Goal: Task Accomplishment & Management: Complete application form

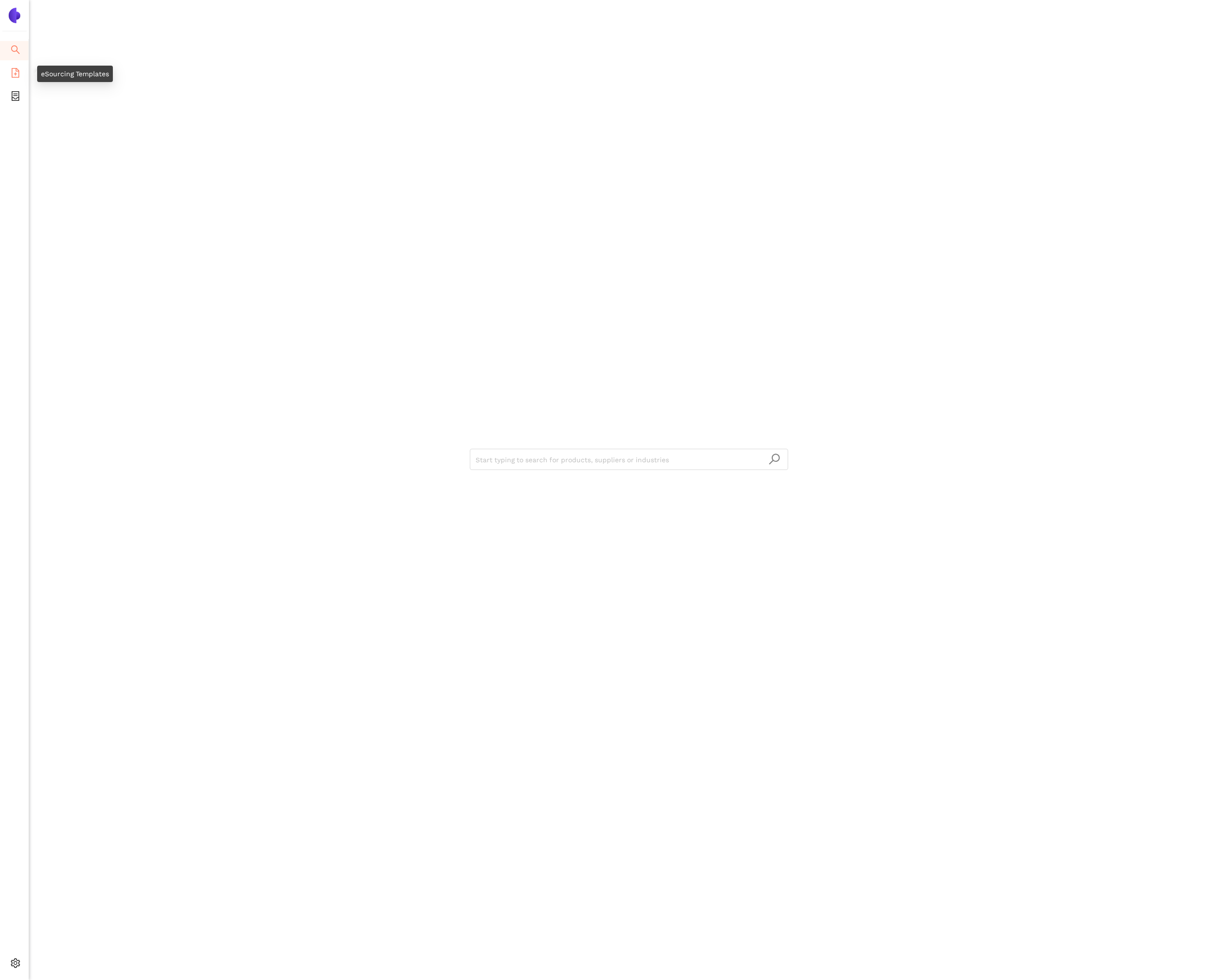
click at [16, 76] on icon "file-add" at bounding box center [15, 72] width 10 height 10
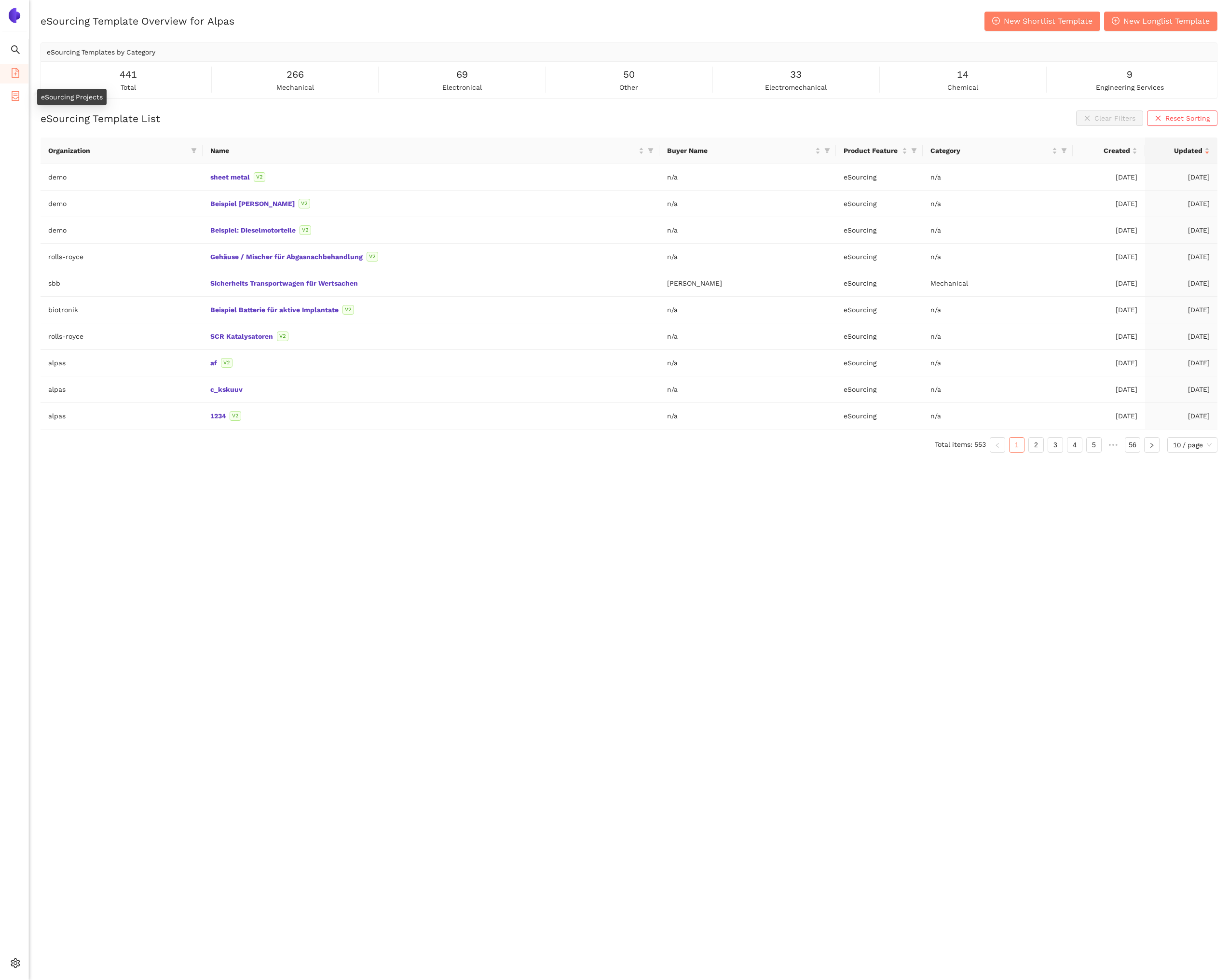
click at [11, 99] on icon "container" at bounding box center [15, 96] width 10 height 10
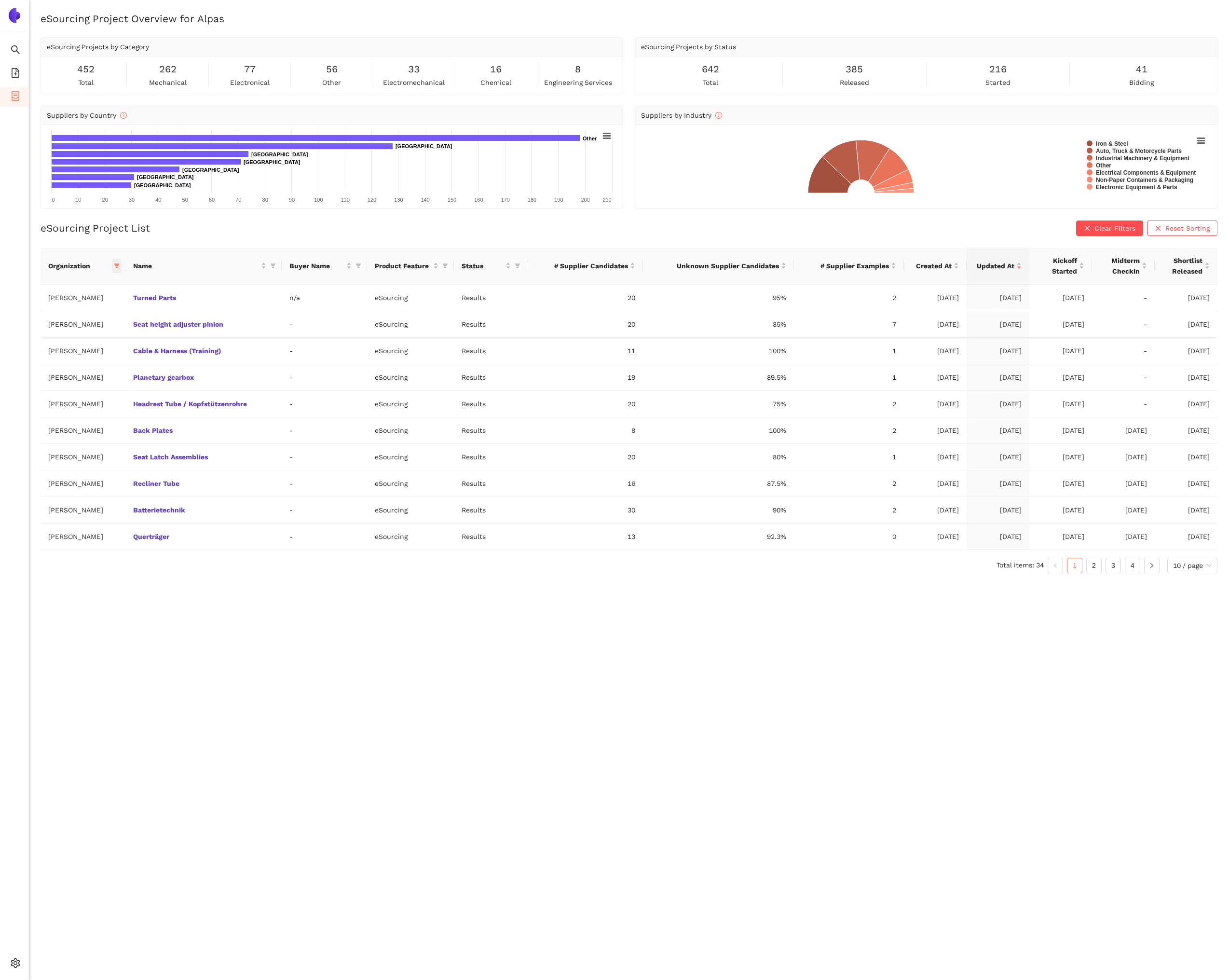
click at [114, 265] on icon "filter" at bounding box center [117, 265] width 5 height 5
click at [41, 435] on span "Reset" at bounding box center [37, 435] width 18 height 11
checkbox input "false"
click at [60, 418] on span "avl-list" at bounding box center [47, 416] width 26 height 8
checkbox input "true"
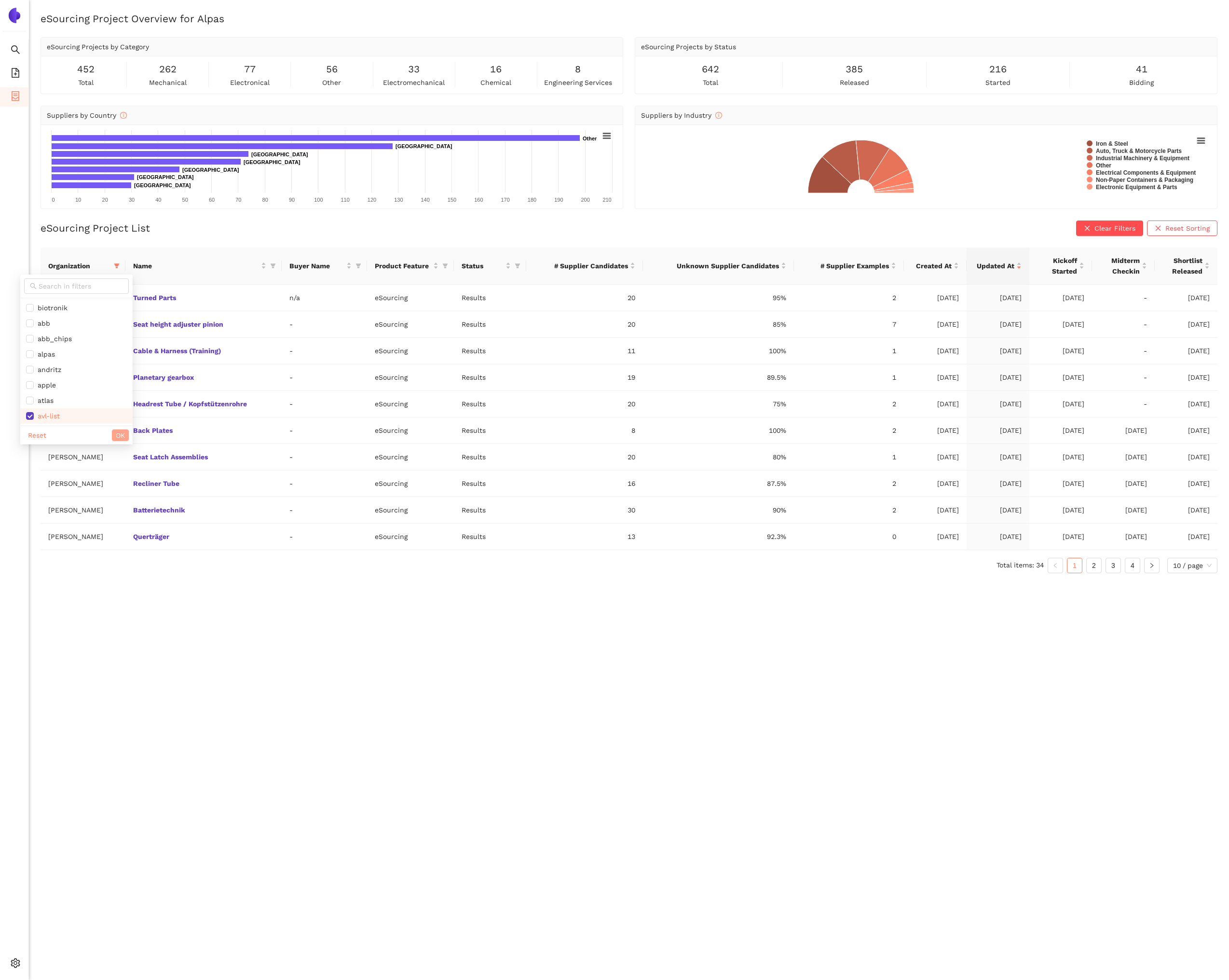
click at [112, 432] on button "OK" at bounding box center [120, 435] width 17 height 12
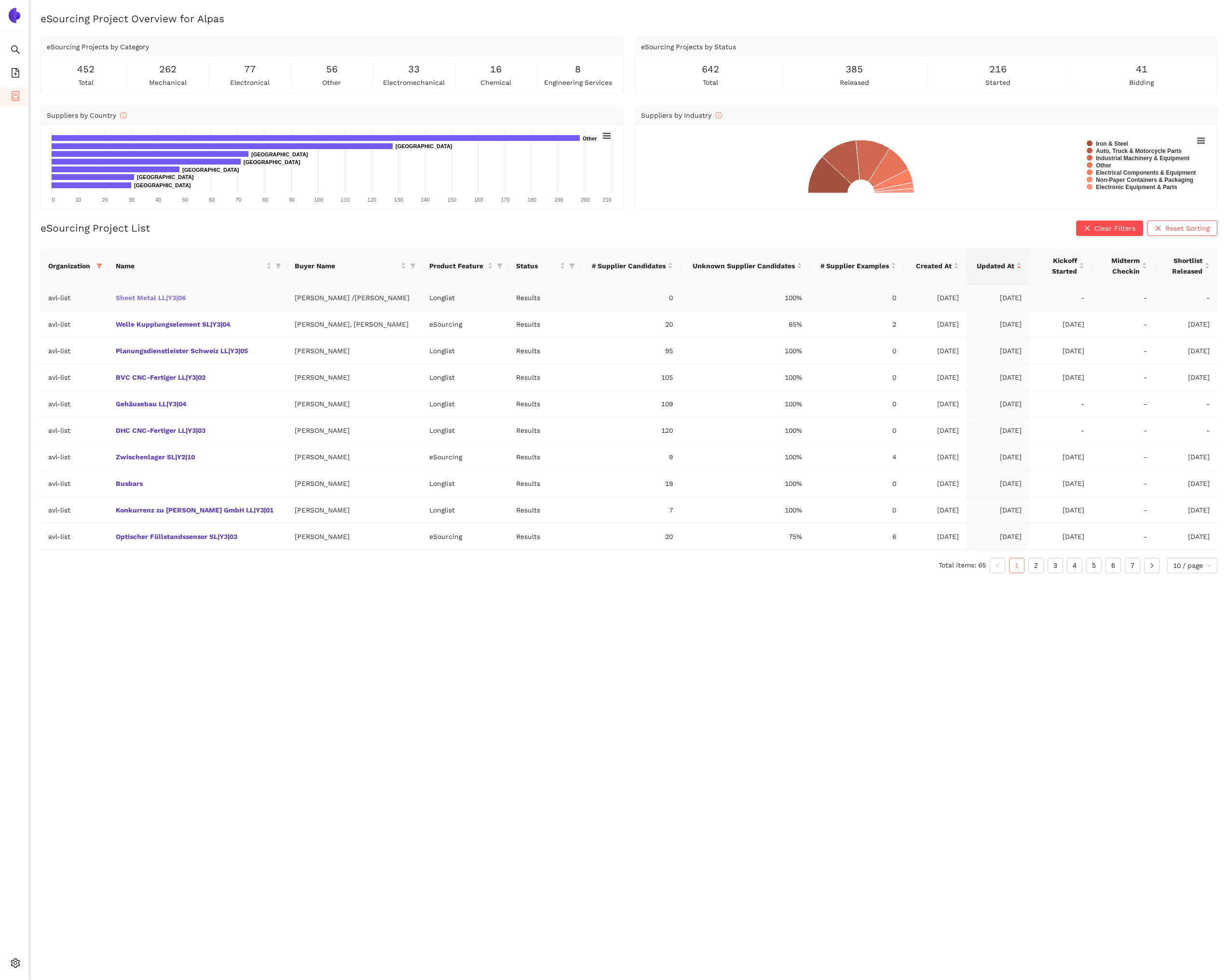
click at [0, 0] on link "Sheet Metal LL|Y3|06" at bounding box center [0, 0] width 0 height 0
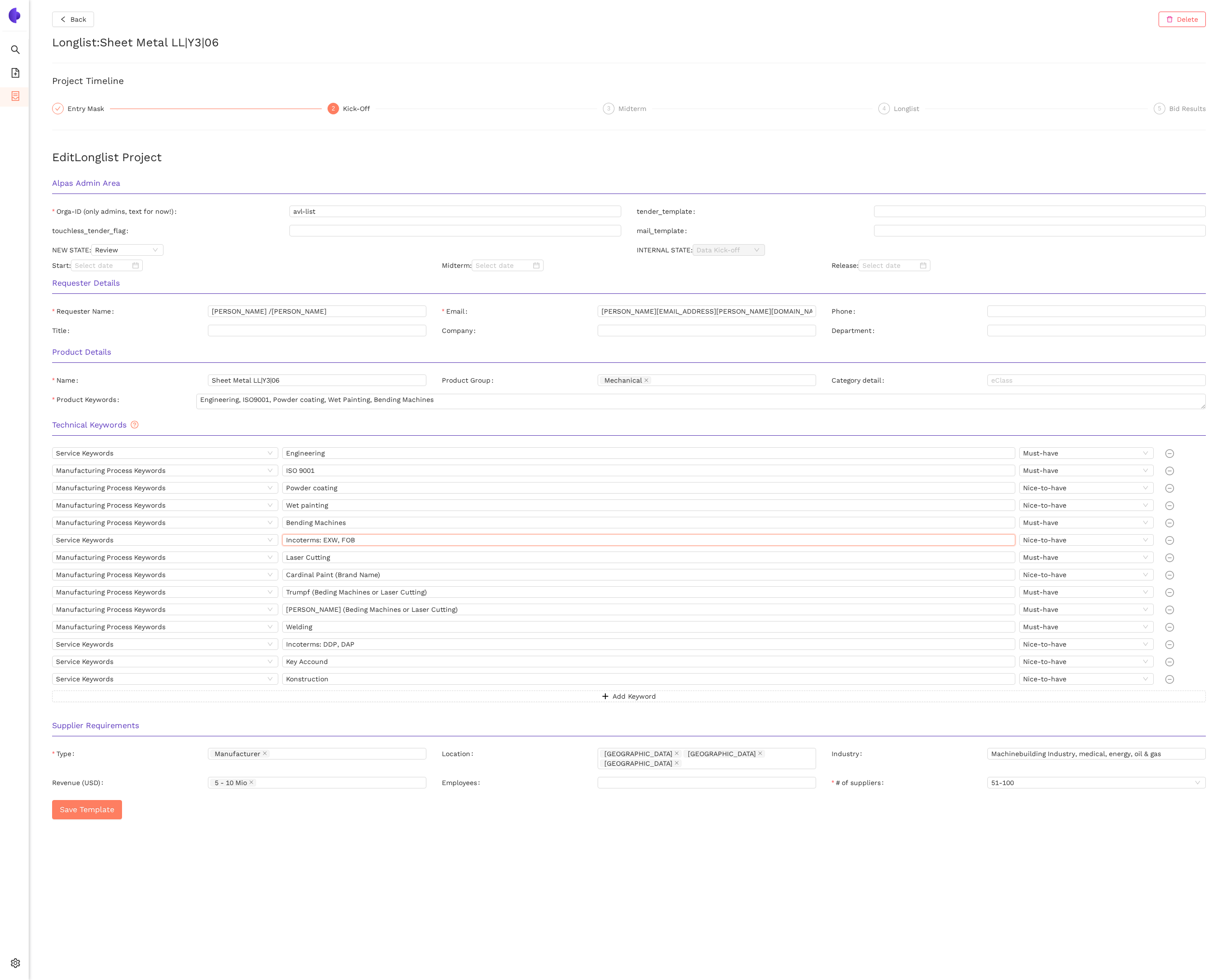
click at [370, 535] on input "Incoterms: EXW, FOB" at bounding box center [648, 540] width 733 height 12
click at [458, 575] on input "Cardinal Paint (Brand Name)" at bounding box center [648, 575] width 733 height 12
click at [380, 577] on input "Cardinal Paint (Brand Name)" at bounding box center [648, 575] width 733 height 12
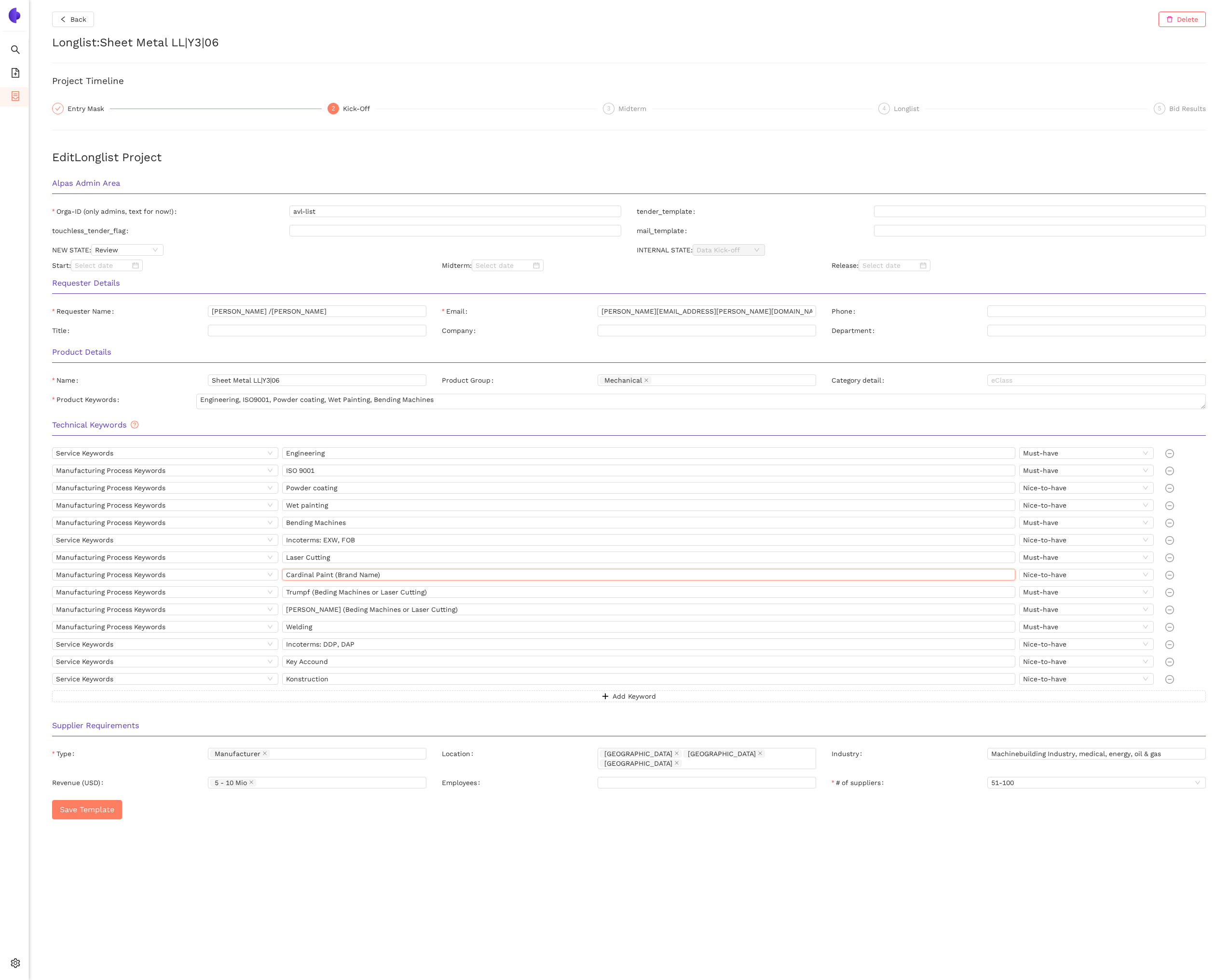
click at [380, 577] on input "Cardinal Paint (Brand Name)" at bounding box center [648, 575] width 733 height 12
click at [450, 587] on input "Trumpf (Beding Machines or Laser Cutting)" at bounding box center [648, 592] width 733 height 12
drag, startPoint x: 443, startPoint y: 591, endPoint x: 311, endPoint y: 589, distance: 132.0
click at [311, 589] on input "Trumpf (Beding Machines or Laser Cutting)" at bounding box center [648, 592] width 733 height 12
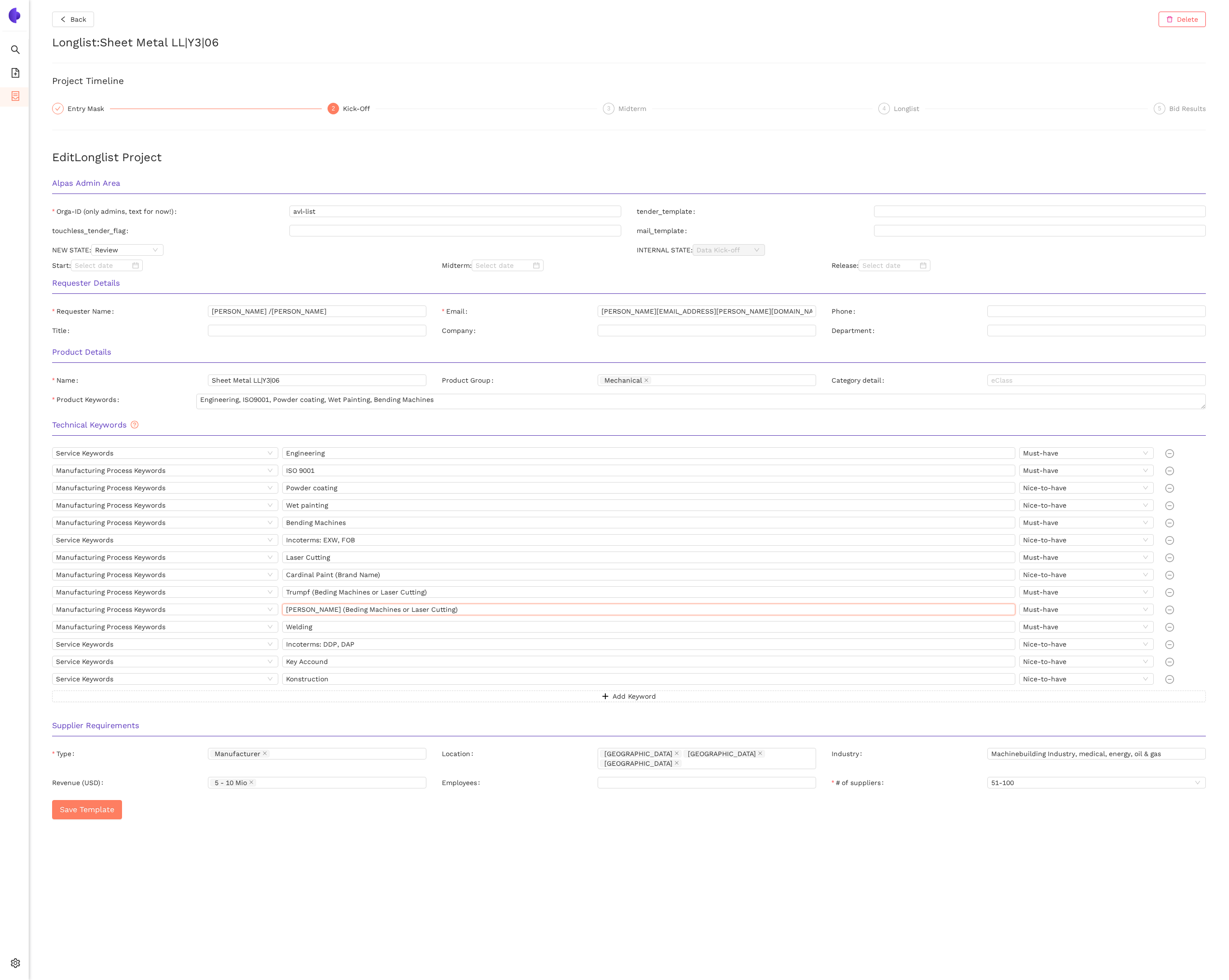
click at [333, 610] on input "Amada (Beding Machines or Laser Cutting)" at bounding box center [648, 610] width 733 height 12
click at [377, 644] on input "Incoterms: DDP, DAP" at bounding box center [648, 644] width 733 height 12
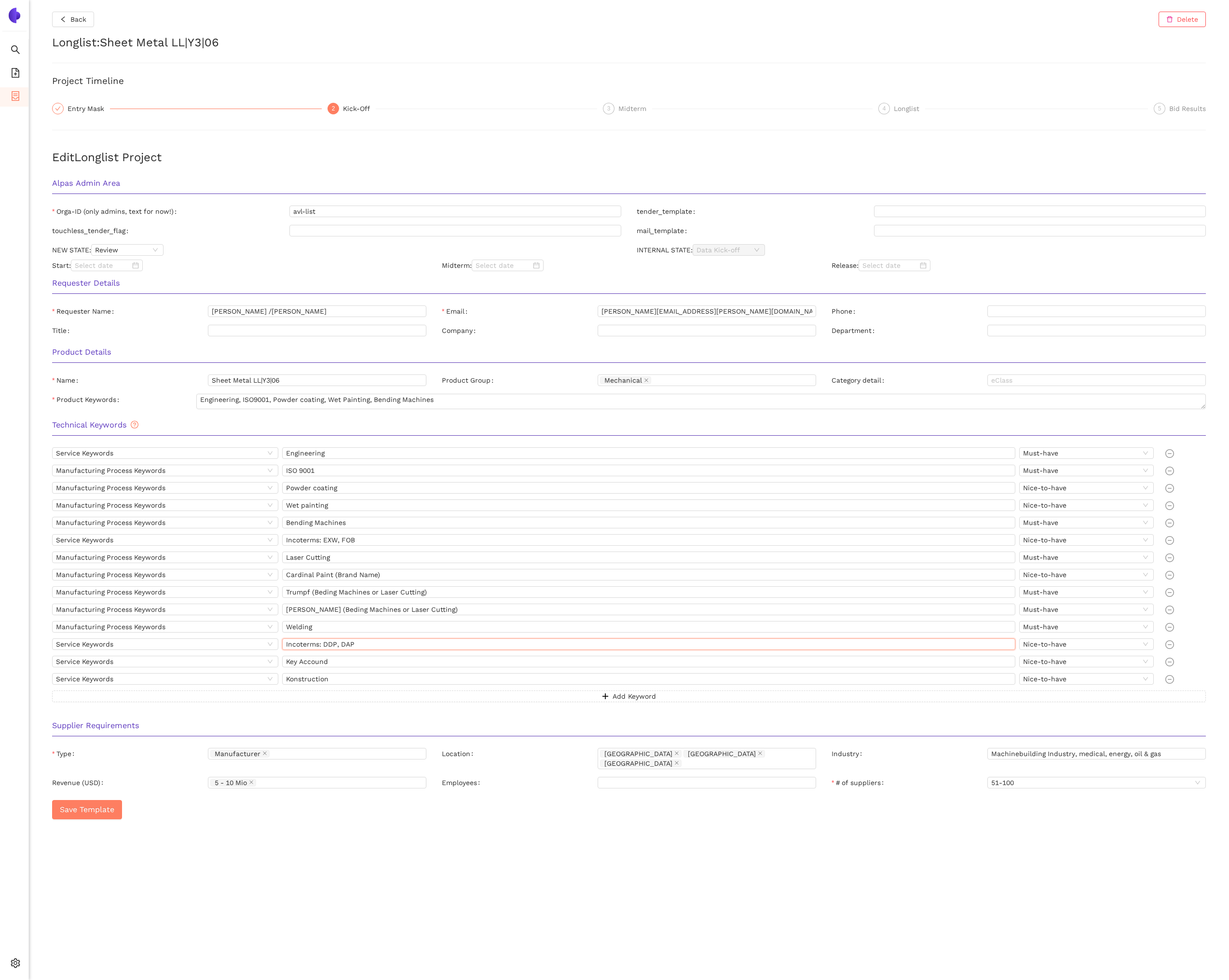
click at [377, 644] on input "Incoterms: DDP, DAP" at bounding box center [648, 644] width 733 height 12
click at [127, 666] on span "Service Keywords" at bounding box center [165, 662] width 218 height 11
click at [294, 726] on h3 "Supplier Requirements" at bounding box center [629, 725] width 1153 height 12
click at [1121, 752] on input "Machinebuilding Industry, medical, energy, oil & gas" at bounding box center [1096, 754] width 218 height 12
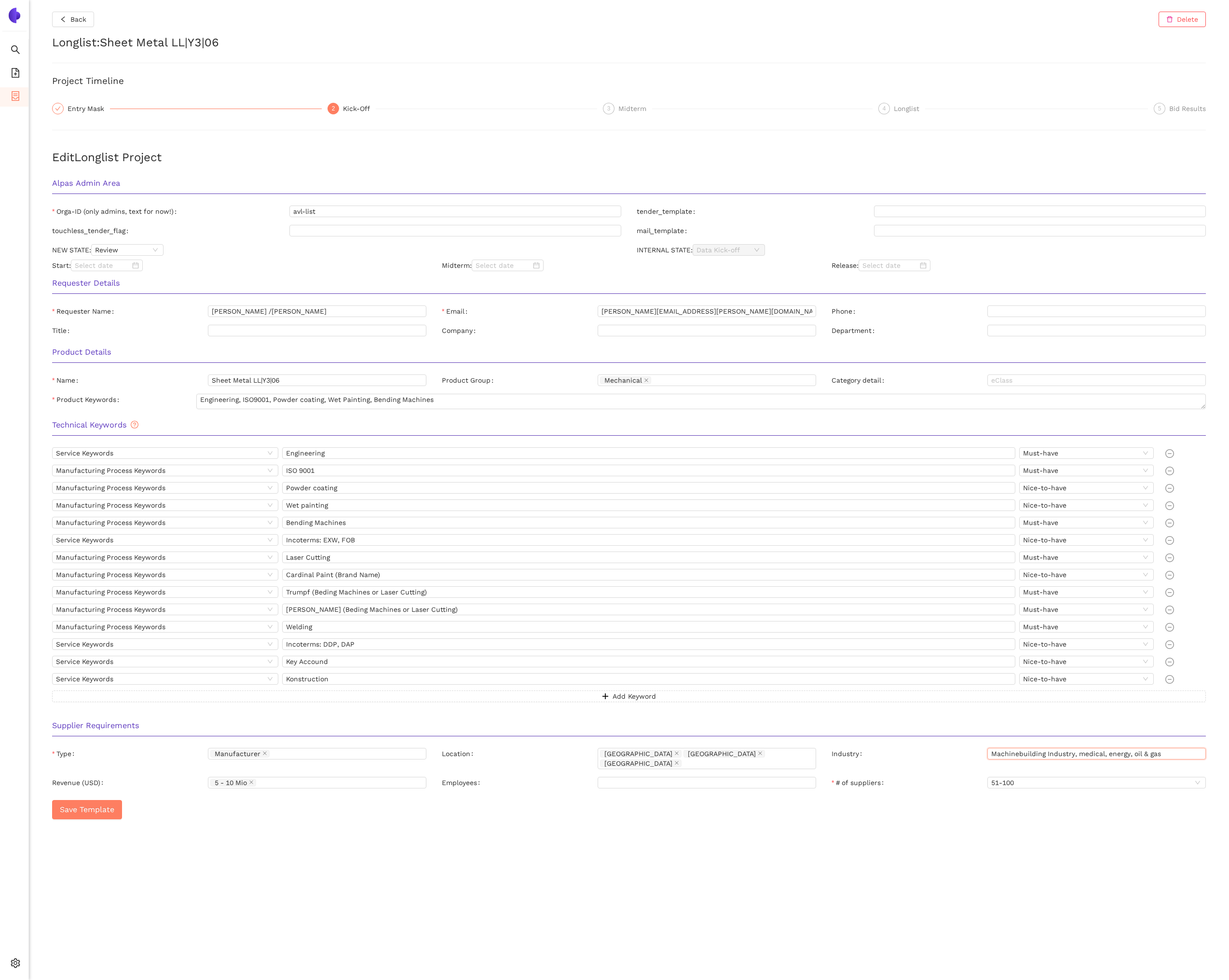
click at [1121, 752] on input "Machinebuilding Industry, medical, energy, oil & gas" at bounding box center [1096, 754] width 218 height 12
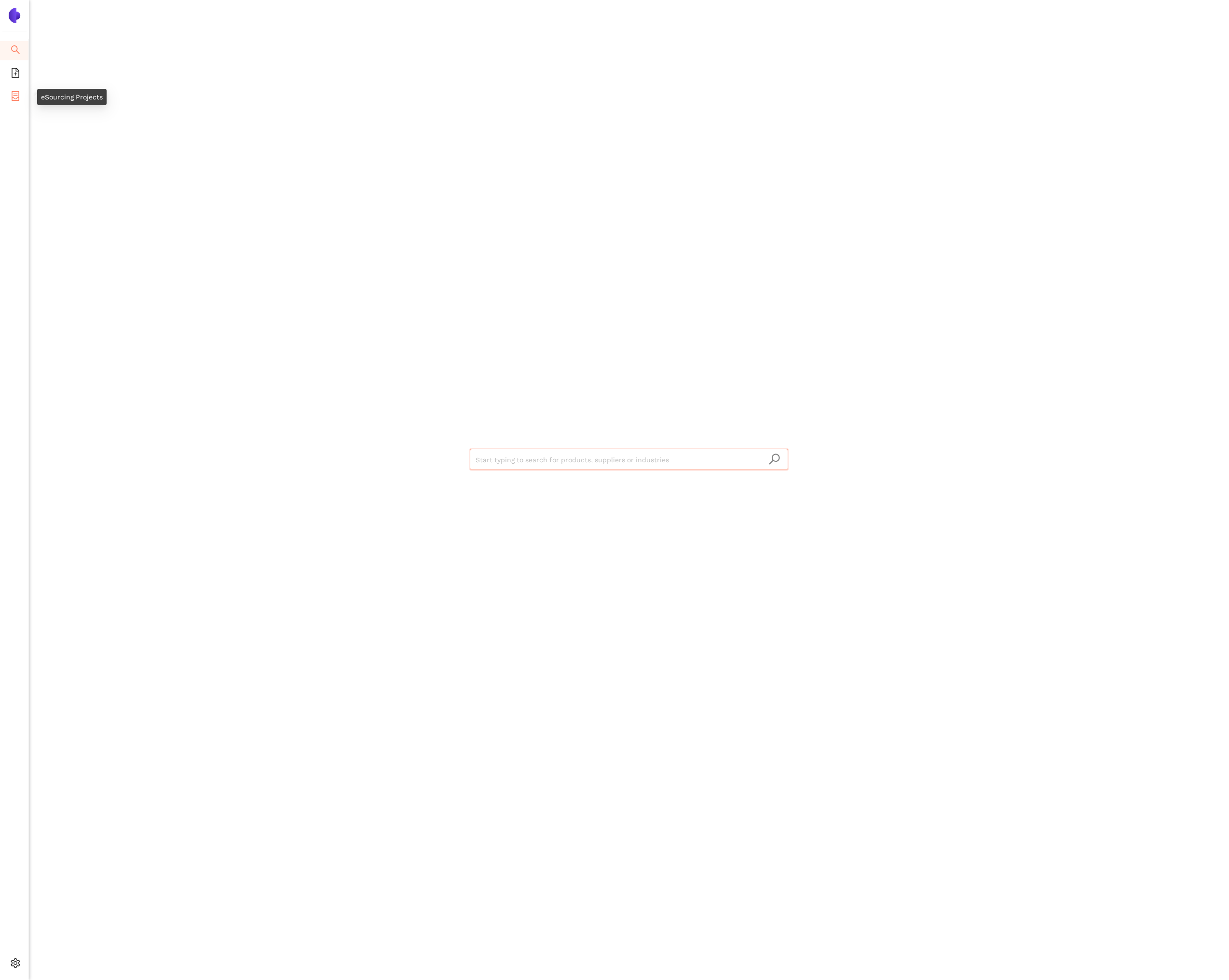
click at [17, 93] on icon "container" at bounding box center [15, 96] width 10 height 10
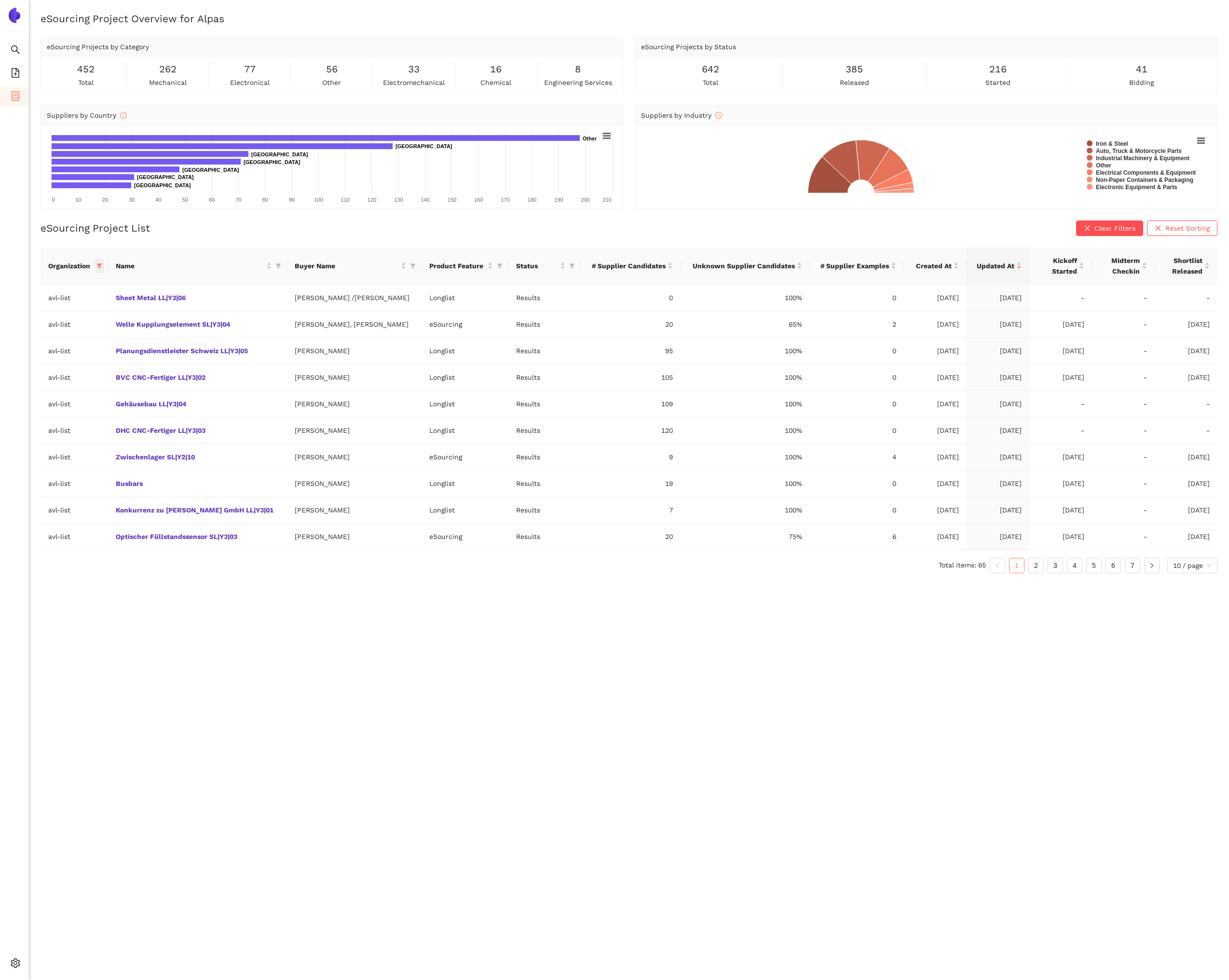
click at [102, 268] on icon "filter" at bounding box center [99, 266] width 6 height 6
click at [32, 430] on span "Reset" at bounding box center [29, 435] width 18 height 11
checkbox input "false"
click at [108, 431] on span "OK" at bounding box center [112, 435] width 9 height 11
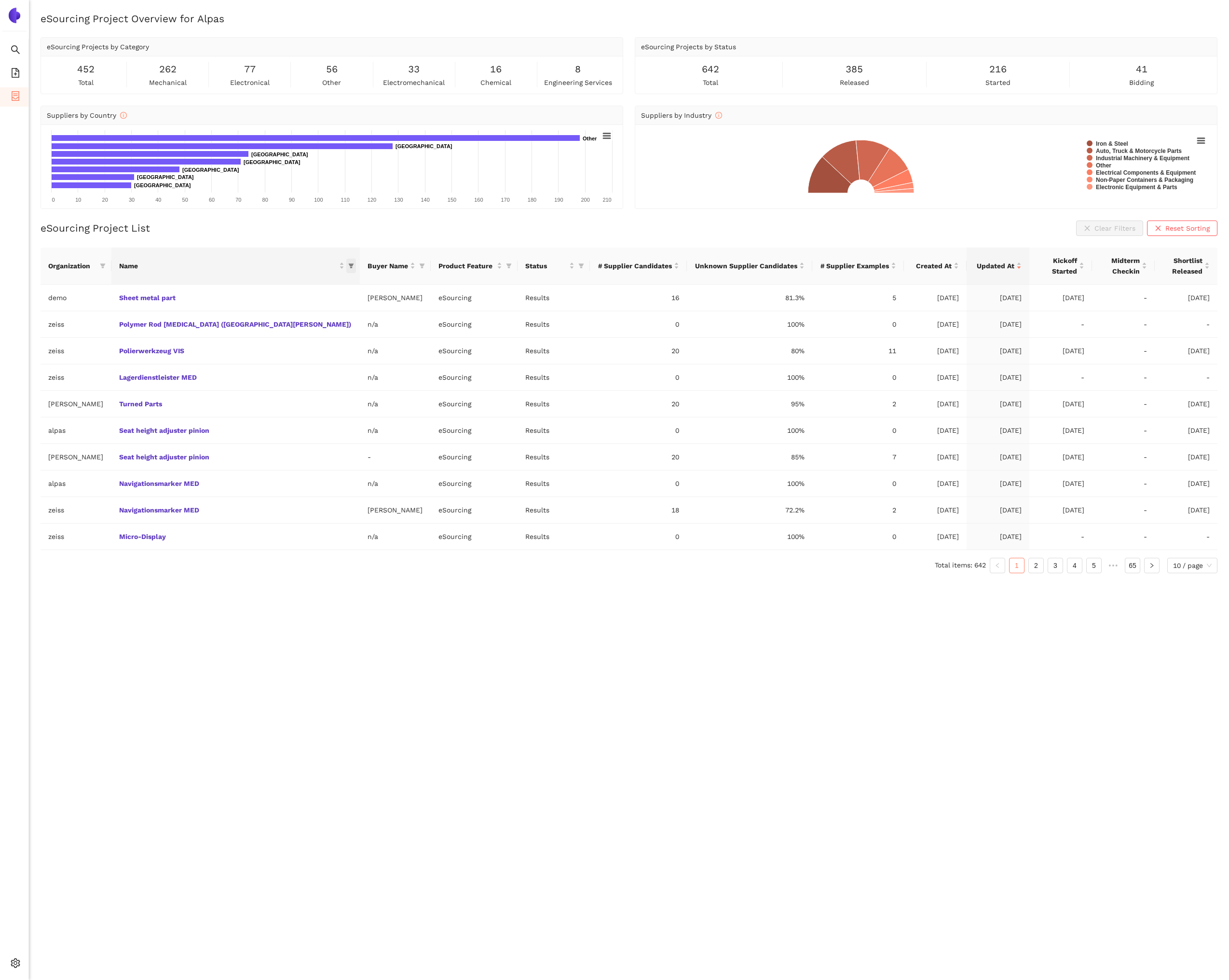
click at [349, 263] on icon "filter" at bounding box center [351, 265] width 5 height 5
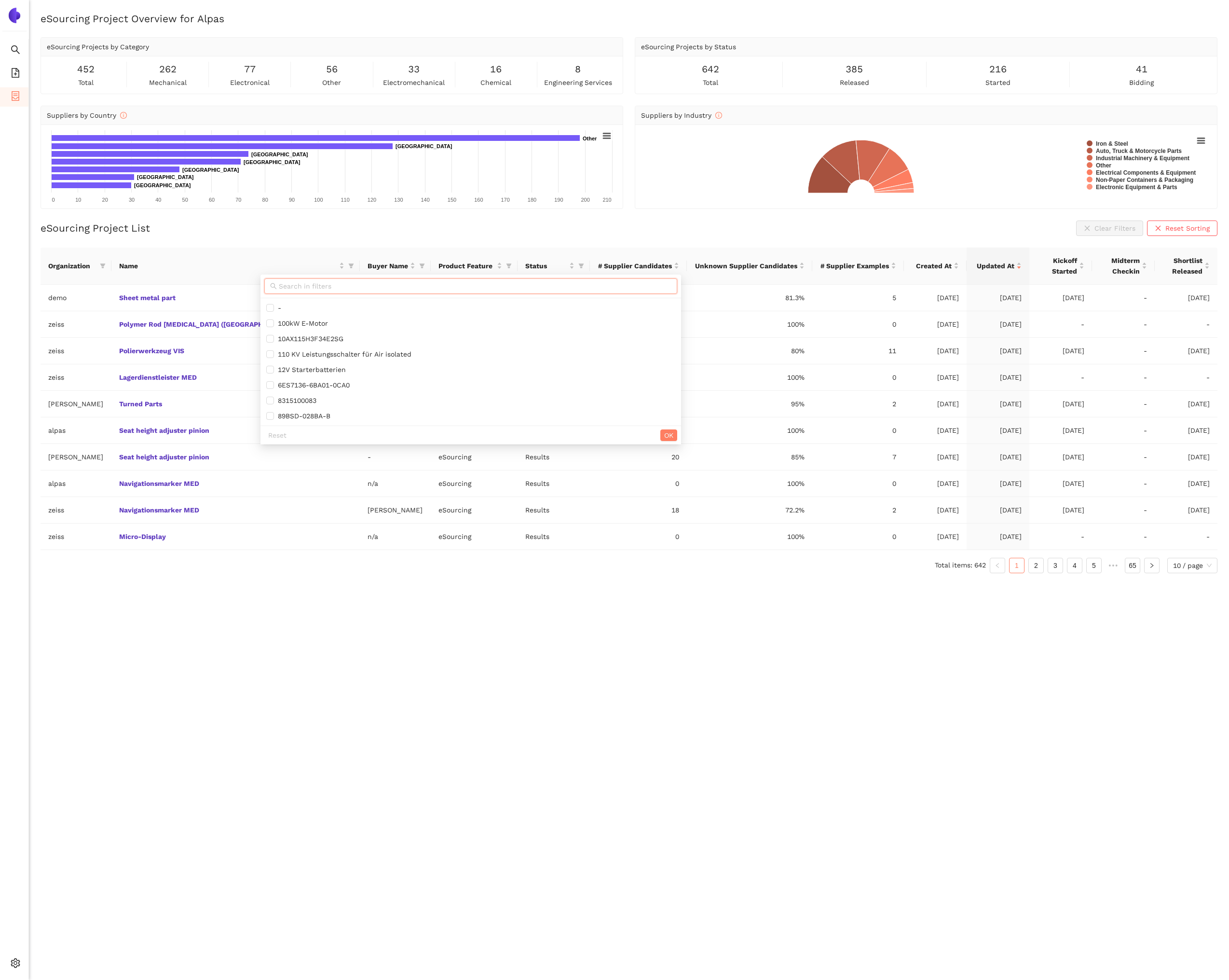
click at [279, 285] on input "text" at bounding box center [475, 286] width 393 height 11
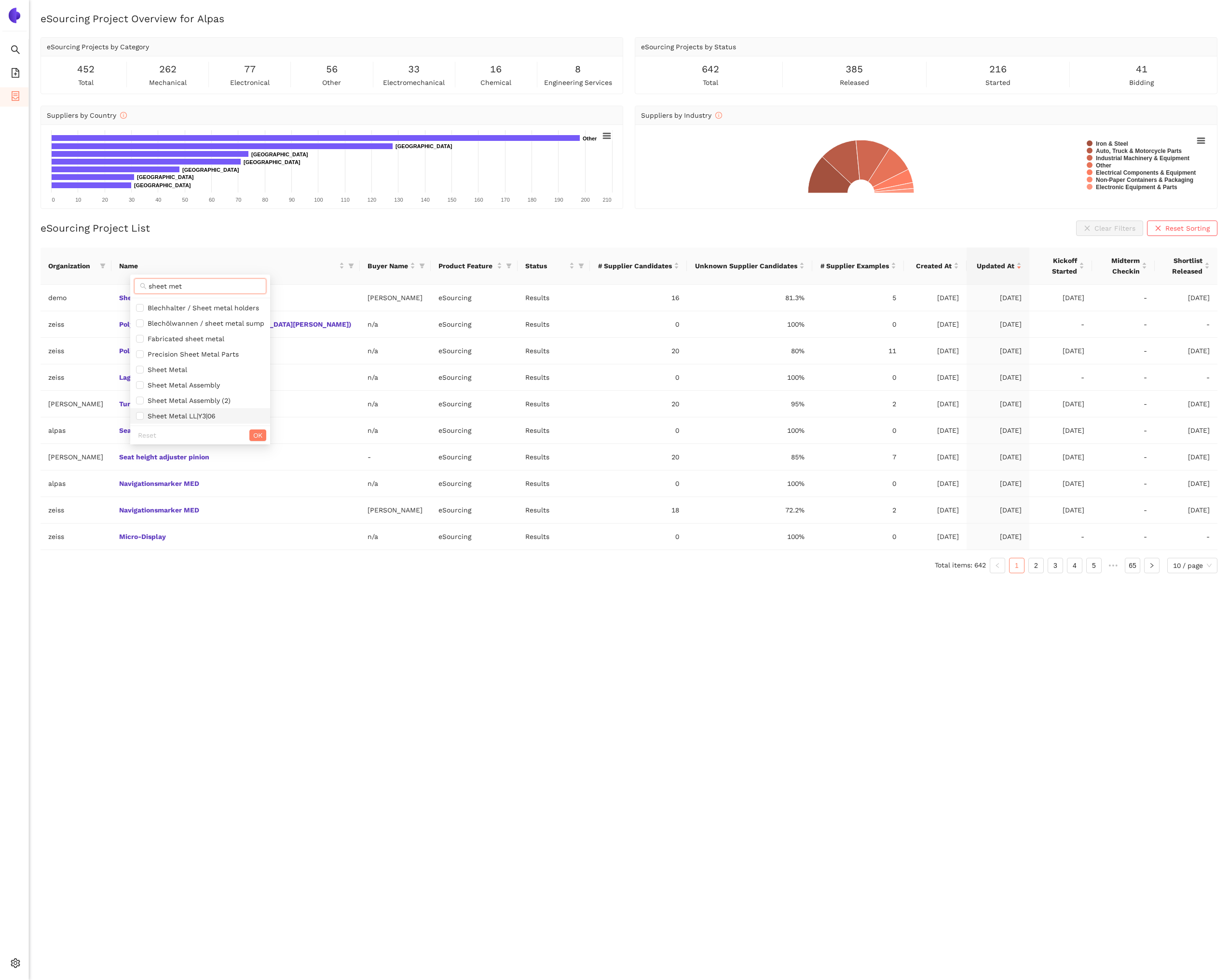
type input "sheet met"
drag, startPoint x: 217, startPoint y: 420, endPoint x: 233, endPoint y: 428, distance: 17.9
click at [217, 420] on span "Sheet Metal LL|Y3|06" at bounding box center [200, 416] width 128 height 11
checkbox input "true"
click at [253, 435] on span "OK" at bounding box center [258, 435] width 9 height 11
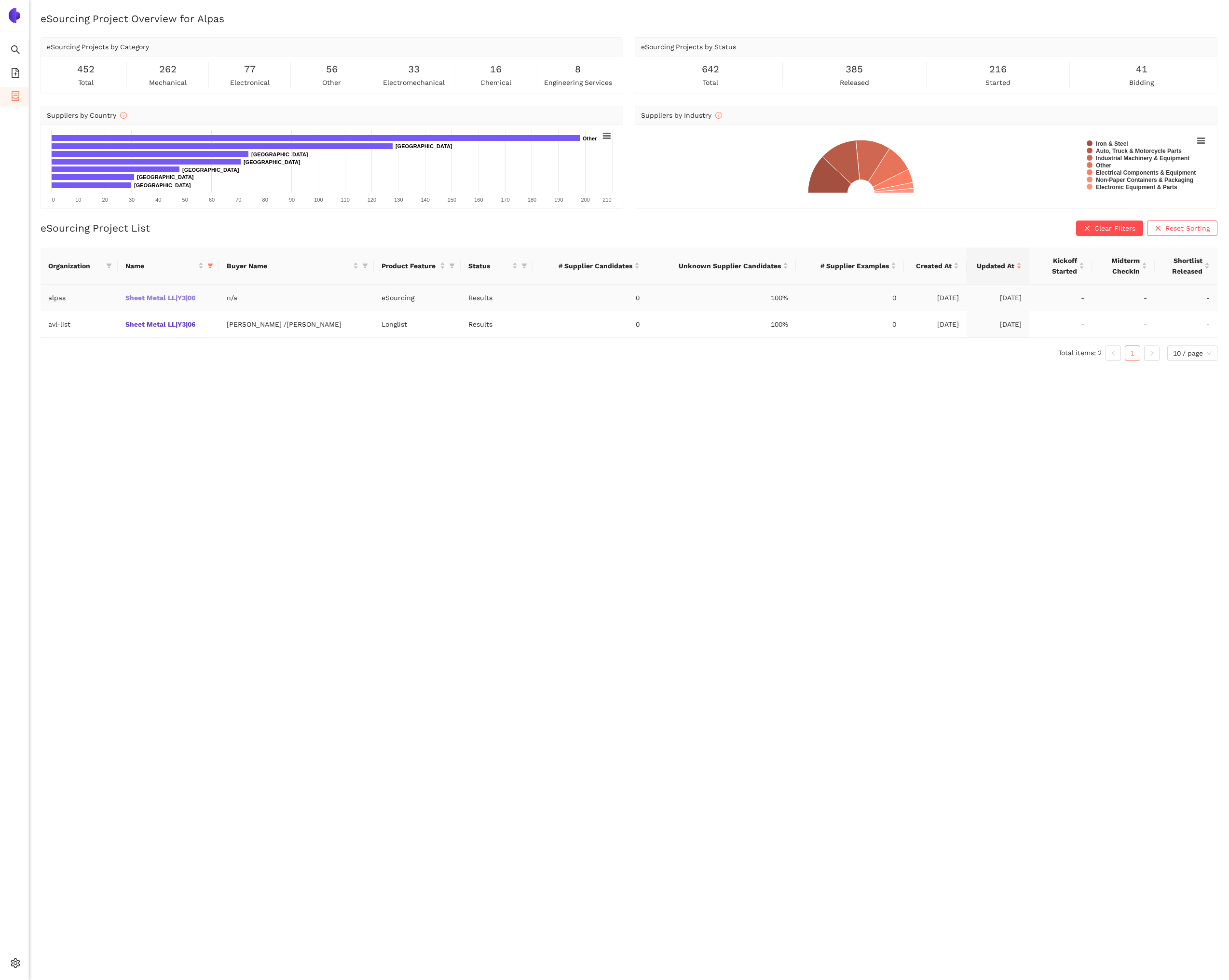
click at [0, 0] on link "Sheet Metal LL|Y3|06" at bounding box center [0, 0] width 0 height 0
